Goal: Transaction & Acquisition: Purchase product/service

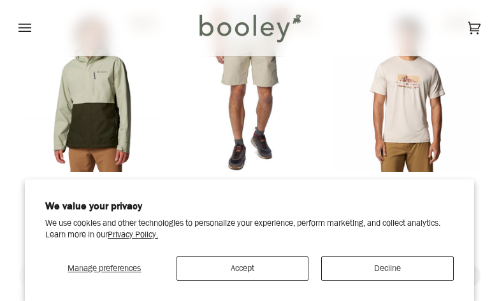
scroll to position [399, 0]
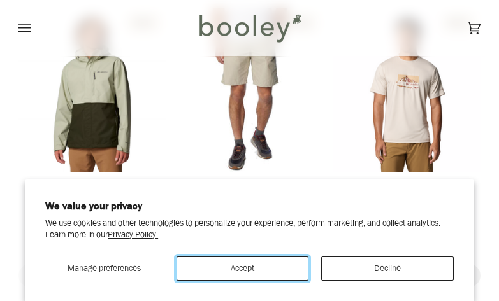
click at [234, 275] on button "Accept" at bounding box center [242, 269] width 132 height 24
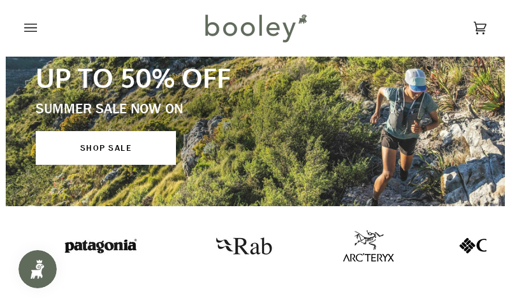
scroll to position [55, 0]
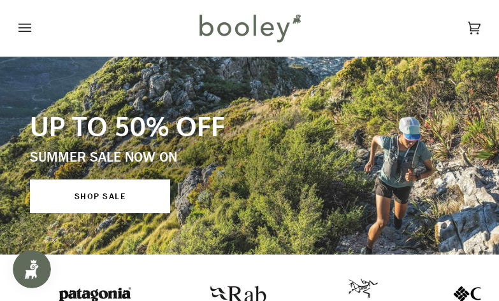
click at [27, 23] on icon "Open menu" at bounding box center [24, 27] width 13 height 19
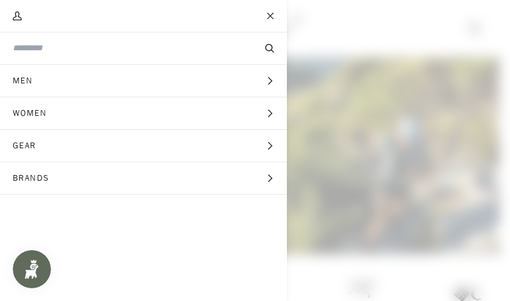
click at [87, 118] on button "Women Expand menu" at bounding box center [143, 113] width 287 height 32
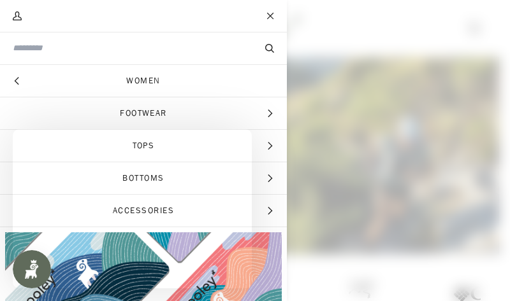
click at [197, 145] on span "Tops" at bounding box center [143, 146] width 287 height 32
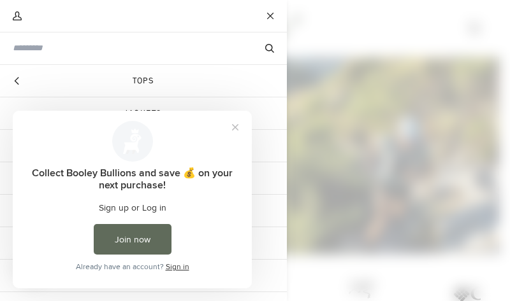
scroll to position [0, 0]
click at [236, 123] on button "Close prompt" at bounding box center [235, 127] width 23 height 23
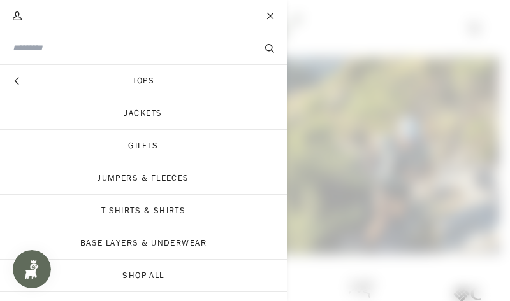
click at [189, 111] on link "Jackets" at bounding box center [143, 113] width 287 height 32
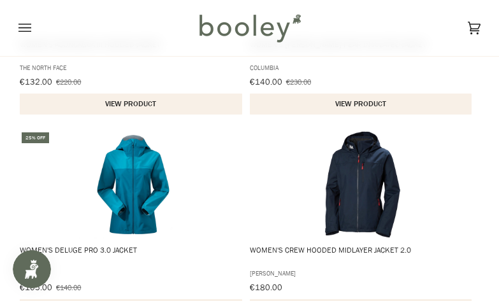
scroll to position [2038, 0]
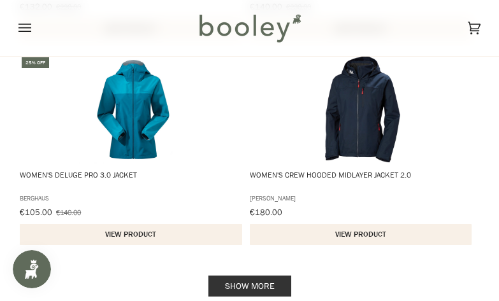
click at [259, 276] on link "Show more" at bounding box center [249, 286] width 83 height 21
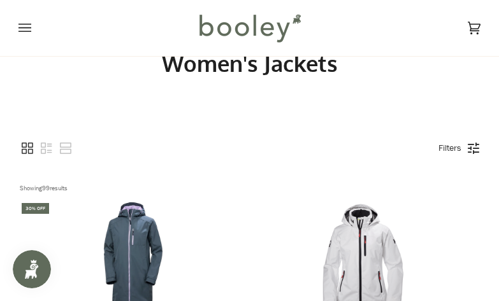
scroll to position [64, 0]
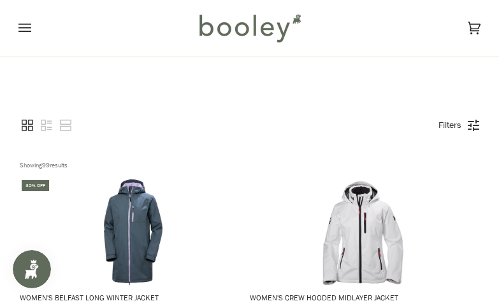
click at [473, 121] on div "Filters" at bounding box center [455, 125] width 47 height 15
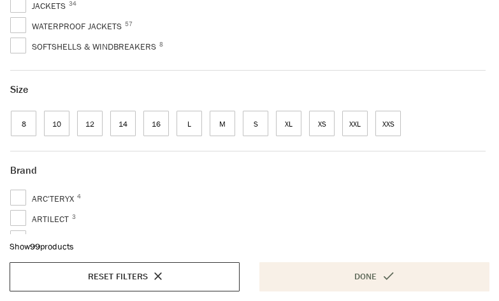
scroll to position [191, 0]
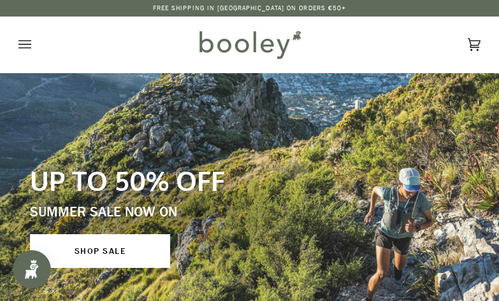
click at [24, 46] on icon "Open menu" at bounding box center [24, 44] width 13 height 19
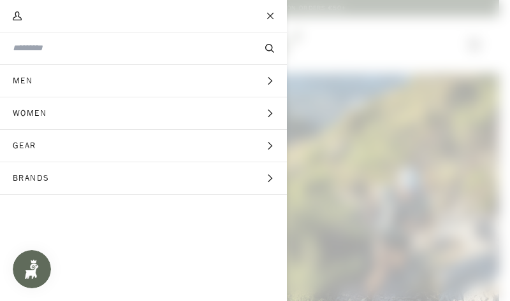
click at [107, 113] on button "Women Expand menu" at bounding box center [143, 113] width 287 height 32
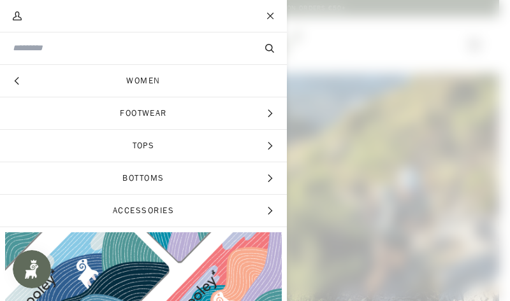
click at [160, 150] on span "Tops" at bounding box center [143, 146] width 287 height 32
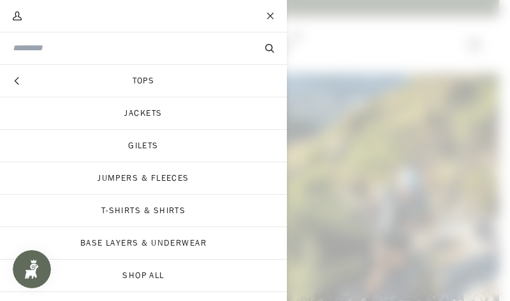
click at [190, 116] on link "Jackets" at bounding box center [143, 113] width 287 height 32
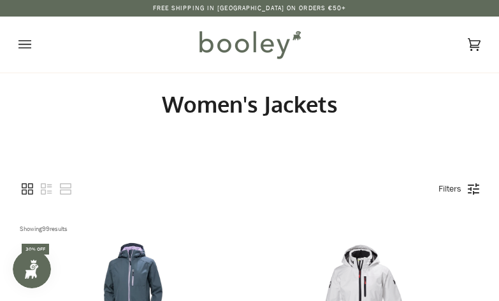
click at [466, 193] on link "Filters" at bounding box center [450, 189] width 36 height 22
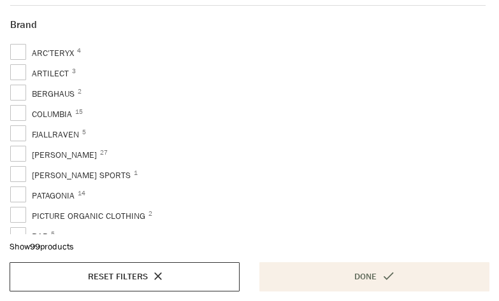
scroll to position [382, 0]
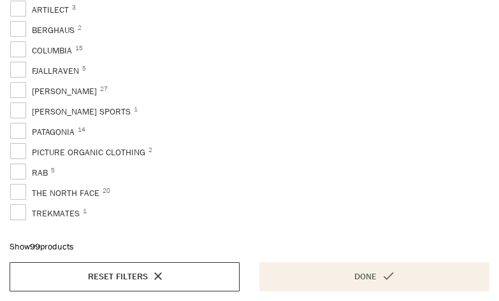
click at [17, 130] on span "Patagonia 14" at bounding box center [45, 132] width 71 height 15
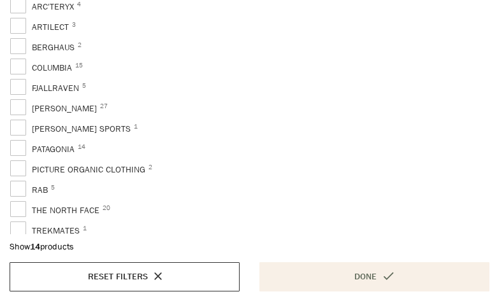
click at [376, 271] on button "Done" at bounding box center [374, 276] width 230 height 29
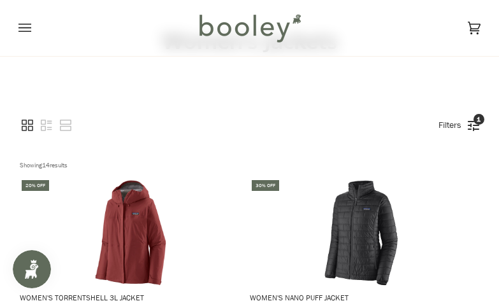
scroll to position [191, 0]
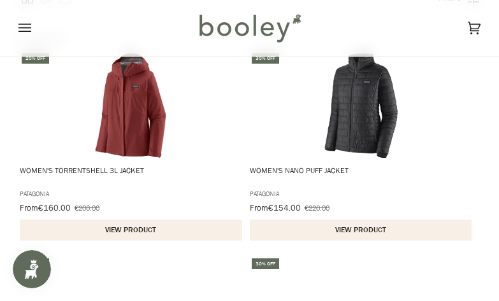
click at [101, 166] on span "Women's Torrentshell 3L Jacket" at bounding box center [131, 176] width 223 height 20
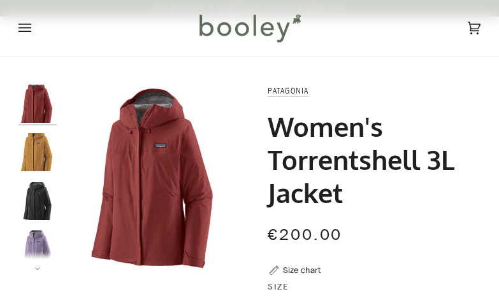
click at [49, 231] on img "Patagonia Women's Torrentshell 3L Jacket Concrete Purple - Booley Galway" at bounding box center [37, 250] width 38 height 38
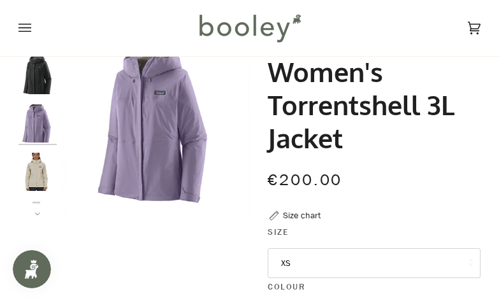
scroll to position [127, 0]
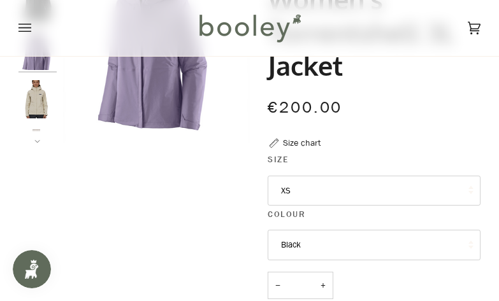
click at [350, 240] on button "Black" at bounding box center [373, 245] width 213 height 31
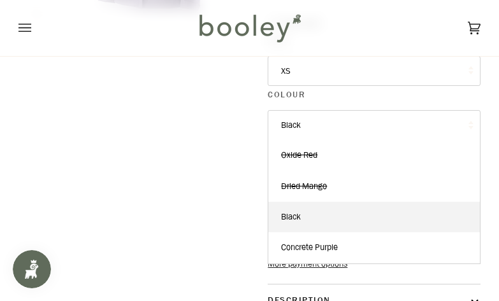
scroll to position [255, 0]
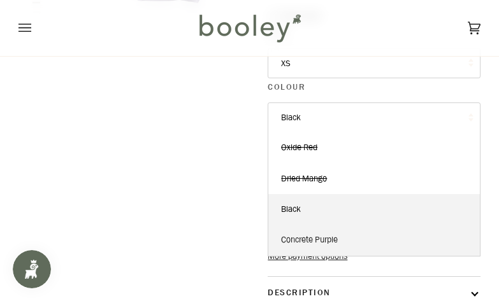
click at [345, 241] on link "Concrete Purple" at bounding box center [373, 240] width 211 height 31
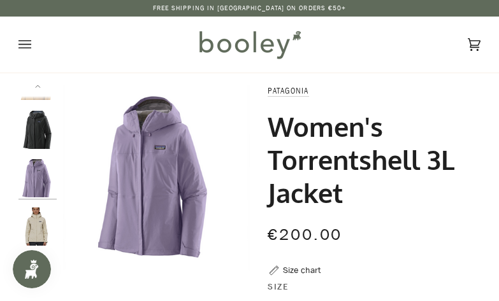
click at [36, 85] on icon at bounding box center [37, 86] width 6 height 3
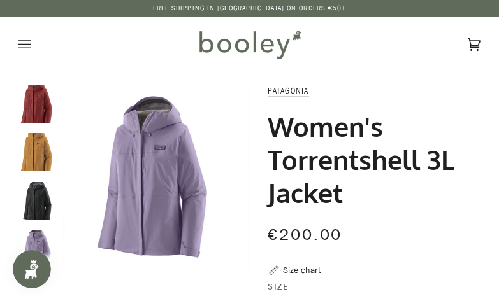
click at [36, 85] on img "Patagonia Women's Torrentshell 3L Jacket Oxide Red - Booley Galway" at bounding box center [37, 104] width 38 height 38
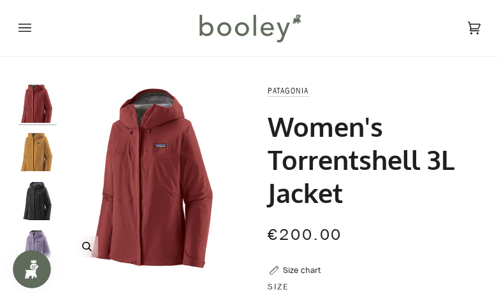
scroll to position [127, 0]
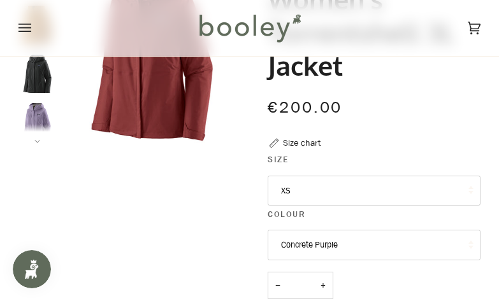
click at [39, 138] on button "Next" at bounding box center [37, 133] width 38 height 19
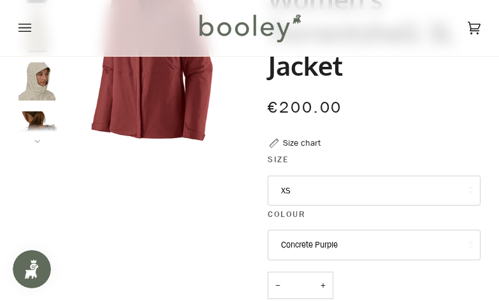
click at [39, 138] on button "Next" at bounding box center [37, 133] width 38 height 19
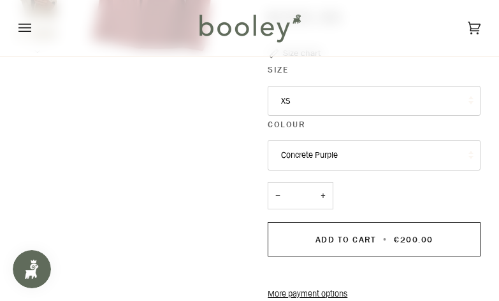
scroll to position [191, 0]
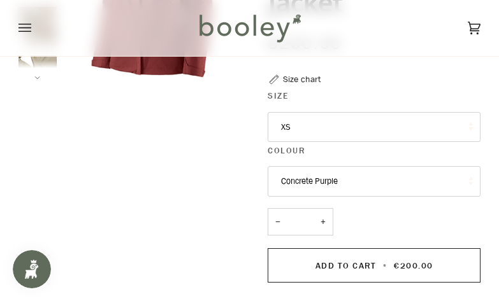
click at [331, 185] on button "Concrete Purple" at bounding box center [373, 181] width 213 height 31
click at [322, 127] on button "XS" at bounding box center [373, 127] width 213 height 31
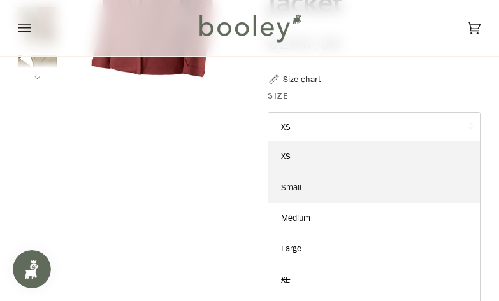
click at [319, 176] on link "Small" at bounding box center [373, 188] width 211 height 31
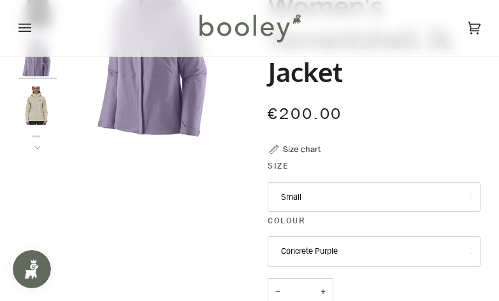
scroll to position [127, 0]
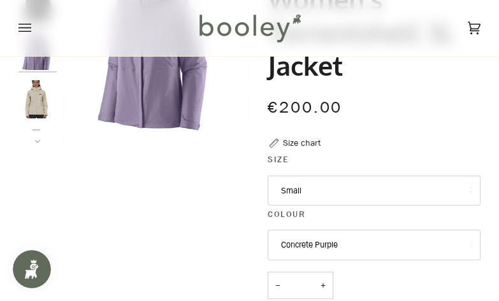
click at [316, 194] on button "Small" at bounding box center [373, 191] width 213 height 31
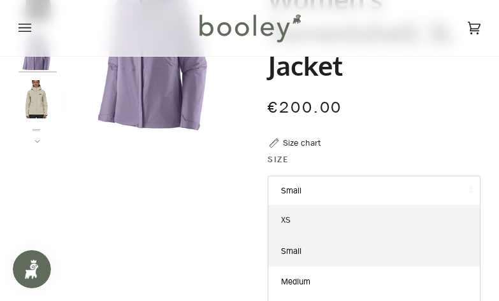
click at [315, 231] on link "XS" at bounding box center [373, 220] width 211 height 31
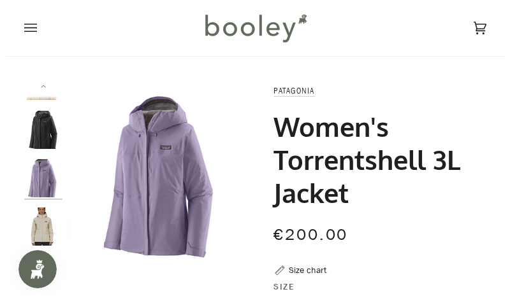
scroll to position [127, 0]
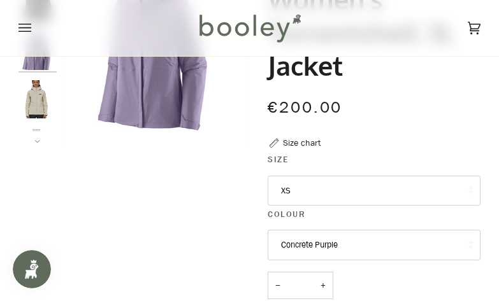
click at [310, 146] on div "Size chart" at bounding box center [302, 142] width 38 height 13
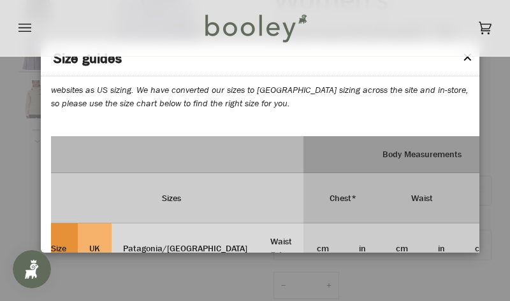
scroll to position [1401, 0]
